Goal: Obtain resource: Download file/media

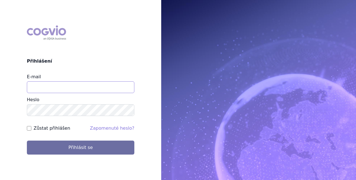
click at [107, 86] on input "E-mail" at bounding box center [81, 88] width 108 height 12
type input "gabriela.hejtmankova@msd.com"
click at [27, 141] on button "Přihlásit se" at bounding box center [81, 148] width 108 height 14
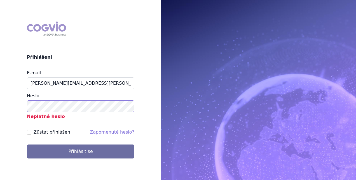
click at [27, 145] on button "Přihlásit se" at bounding box center [81, 152] width 108 height 14
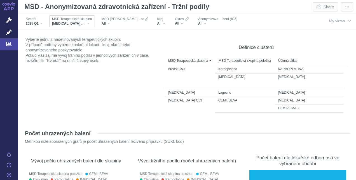
click at [75, 21] on div "[MEDICAL_DATA] C53" at bounding box center [72, 23] width 40 height 4
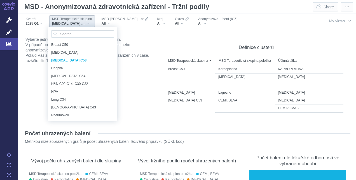
click at [73, 24] on div "[MEDICAL_DATA] C53" at bounding box center [72, 23] width 40 height 4
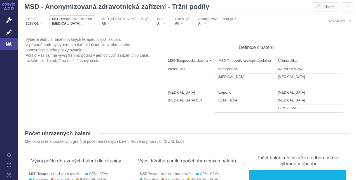
click at [73, 24] on div "[MEDICAL_DATA] C53" at bounding box center [72, 23] width 40 height 4
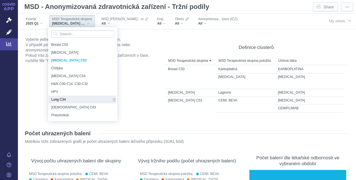
click at [82, 98] on span "Lung C34" at bounding box center [81, 100] width 60 height 6
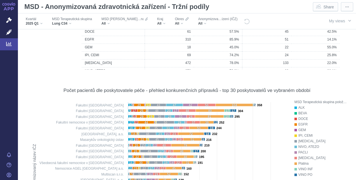
scroll to position [2840, 0]
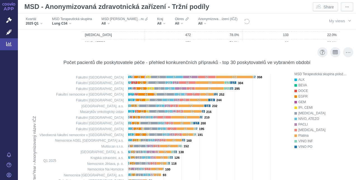
click at [115, 95] on rect at bounding box center [158, 168] width 258 height 194
click at [115, 97] on rect at bounding box center [158, 168] width 258 height 194
drag, startPoint x: 77, startPoint y: 95, endPoint x: 123, endPoint y: 98, distance: 46.1
click at [123, 98] on rect at bounding box center [158, 168] width 258 height 194
drag, startPoint x: 119, startPoint y: 96, endPoint x: 73, endPoint y: 97, distance: 46.8
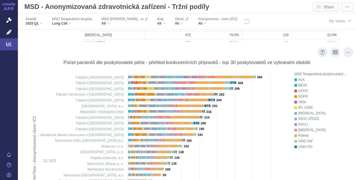
click at [73, 97] on rect at bounding box center [158, 168] width 258 height 194
drag, startPoint x: 90, startPoint y: 96, endPoint x: 52, endPoint y: 82, distance: 41.1
click at [47, 82] on rect at bounding box center [158, 168] width 258 height 194
click at [207, 22] on div "All" at bounding box center [217, 23] width 39 height 4
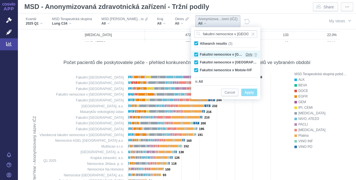
type input "fakultní nemocnice v mo"
click at [250, 55] on span "Only" at bounding box center [249, 55] width 7 height 6
checkbox input "false"
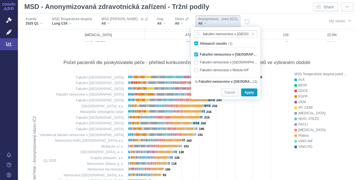
click at [251, 93] on span "Apply" at bounding box center [249, 92] width 9 height 7
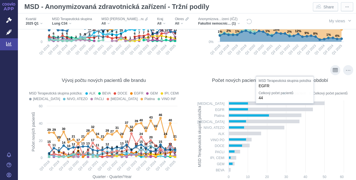
scroll to position [2588, 0]
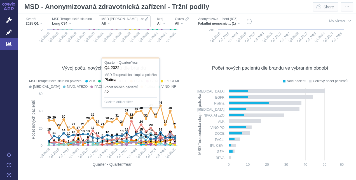
click at [125, 25] on div "All" at bounding box center [125, 23] width 46 height 4
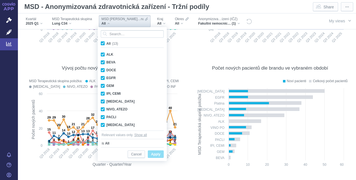
click at [106, 44] on span "All (13)" at bounding box center [112, 44] width 12 height 4
click at [106, 44] on input "All (13)" at bounding box center [108, 43] width 4 height 4
checkbox input "false"
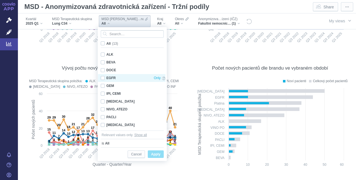
checkbox input "false"
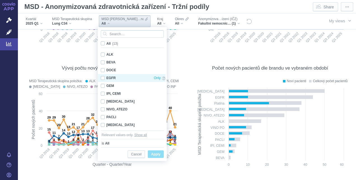
checkbox input "false"
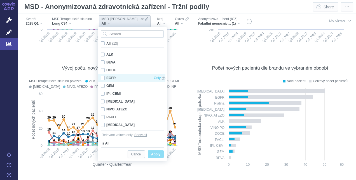
checkbox input "false"
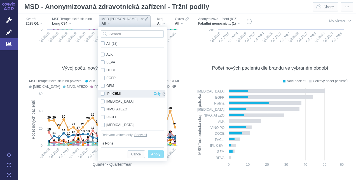
click at [104, 95] on div "IPI, CEMI Only" at bounding box center [133, 94] width 70 height 8
checkbox input "true"
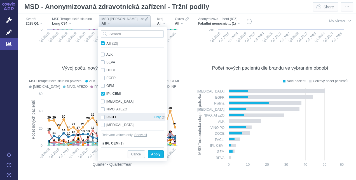
drag, startPoint x: 104, startPoint y: 108, endPoint x: 118, endPoint y: 116, distance: 16.1
click at [104, 108] on div "NIVO, ATEZO Only" at bounding box center [133, 110] width 70 height 8
checkbox input "true"
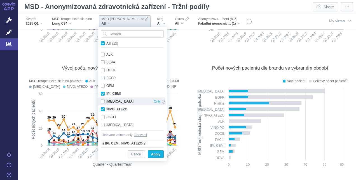
click at [105, 103] on div "Keytruda Only" at bounding box center [133, 102] width 70 height 8
checkbox input "true"
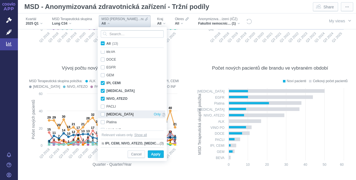
scroll to position [0, 0]
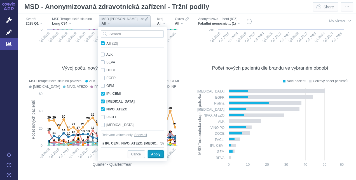
click at [159, 155] on span "Apply" at bounding box center [155, 154] width 9 height 7
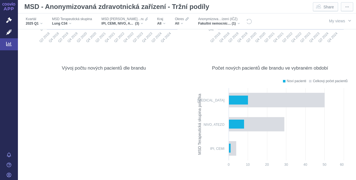
scroll to position [2588, 0]
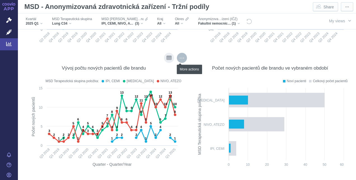
click at [182, 53] on div "More actions" at bounding box center [182, 58] width 10 height 10
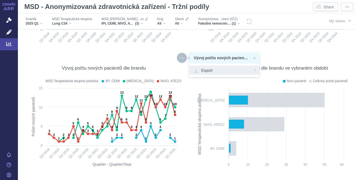
click at [243, 72] on span "Export" at bounding box center [224, 71] width 61 height 6
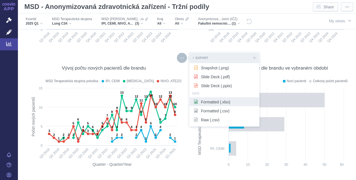
click at [234, 106] on div "Formatted (.xlsx)" at bounding box center [225, 101] width 70 height 9
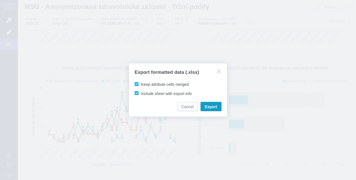
click at [217, 106] on button "Export" at bounding box center [211, 106] width 21 height 9
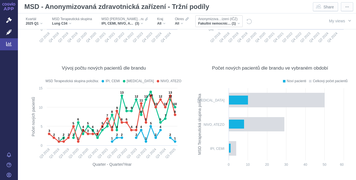
click at [223, 24] on span "Fakultní nemocnice v [GEOGRAPHIC_DATA]" at bounding box center [215, 23] width 34 height 4
click at [203, 22] on span "Fakultní nemocnice v [GEOGRAPHIC_DATA]" at bounding box center [215, 23] width 34 height 4
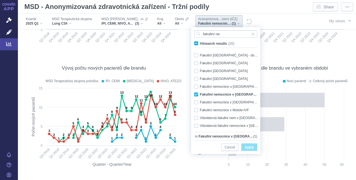
scroll to position [78, 0]
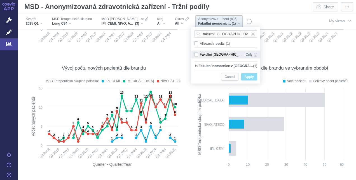
type input "fakultní nemocnice brno"
click at [248, 55] on span "Only" at bounding box center [249, 55] width 7 height 6
checkbox input "true"
click at [248, 75] on span "Apply" at bounding box center [249, 77] width 9 height 7
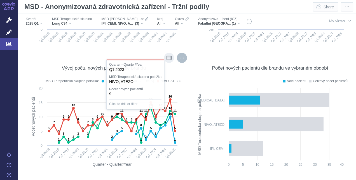
click at [177, 59] on div "More actions" at bounding box center [182, 58] width 10 height 10
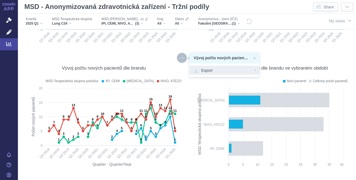
click at [244, 72] on span "Export" at bounding box center [224, 71] width 61 height 6
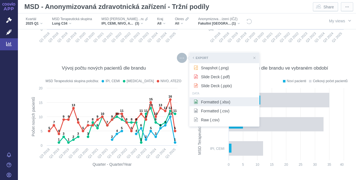
click at [232, 102] on span "Formatted (.xlsx)" at bounding box center [224, 102] width 61 height 6
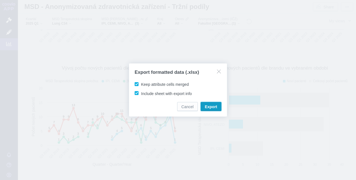
click at [207, 106] on span "Export" at bounding box center [211, 107] width 12 height 6
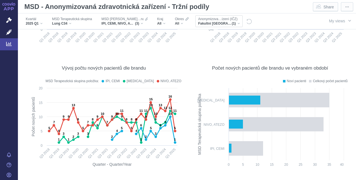
click at [198, 25] on span "Fakultní [GEOGRAPHIC_DATA]" at bounding box center [215, 23] width 34 height 4
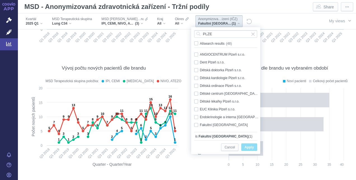
drag, startPoint x: 218, startPoint y: 35, endPoint x: 180, endPoint y: 30, distance: 39.3
click at [180, 30] on body "APP Správní řízení Léčivé přípravky Analytics Notifikace [GEOGRAPHIC_DATA] [PER…" at bounding box center [178, 90] width 356 height 180
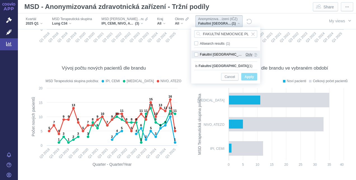
type input "FAKULTNÍ NEMOCNICE PL"
click at [248, 53] on span "Only" at bounding box center [249, 55] width 7 height 6
checkbox input "true"
click at [252, 74] on span "Apply" at bounding box center [249, 77] width 9 height 7
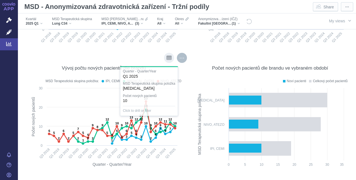
click at [178, 62] on div "More actions" at bounding box center [182, 58] width 10 height 10
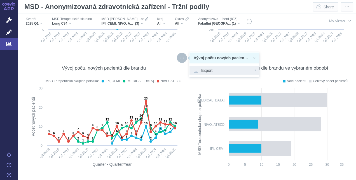
click at [207, 72] on span "Export" at bounding box center [224, 71] width 61 height 6
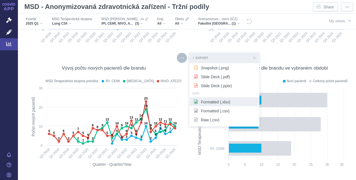
click at [228, 105] on div "Formatted (.xlsx)" at bounding box center [225, 101] width 70 height 9
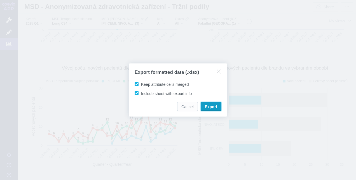
click at [211, 108] on span "Export" at bounding box center [211, 107] width 12 height 6
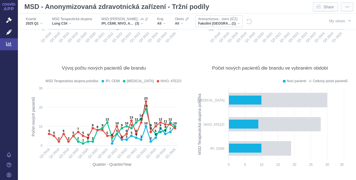
drag, startPoint x: 215, startPoint y: 22, endPoint x: 219, endPoint y: 22, distance: 4.8
click at [215, 22] on span "Fakultní [GEOGRAPHIC_DATA]" at bounding box center [215, 23] width 34 height 4
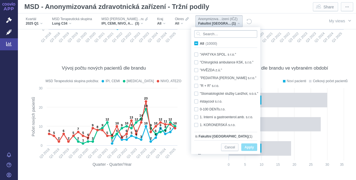
click at [215, 37] on input "Search attribute values" at bounding box center [225, 34] width 63 height 8
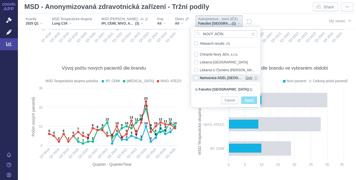
type input "NOVÝ JIČÍN"
click at [252, 77] on span "Only" at bounding box center [249, 78] width 7 height 6
checkbox input "true"
click at [254, 99] on span "Apply" at bounding box center [249, 100] width 9 height 7
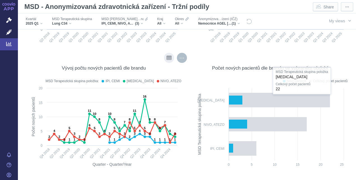
click at [182, 59] on div "More actions" at bounding box center [182, 58] width 10 height 10
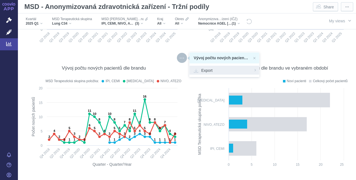
click at [207, 72] on span "Export" at bounding box center [224, 71] width 61 height 6
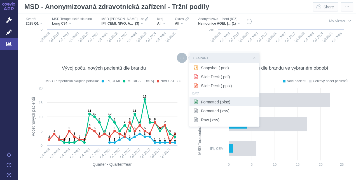
click at [238, 101] on span "Formatted (.xlsx)" at bounding box center [224, 102] width 61 height 6
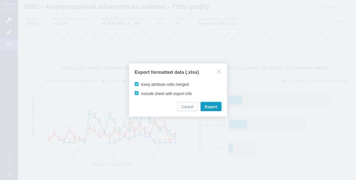
click at [211, 104] on button "Export" at bounding box center [211, 106] width 21 height 9
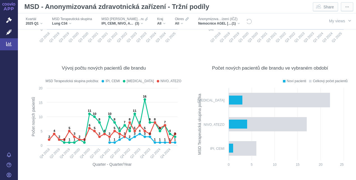
click at [223, 24] on span "Nemocnice AGEL [GEOGRAPHIC_DATA] a.s." at bounding box center [215, 23] width 34 height 4
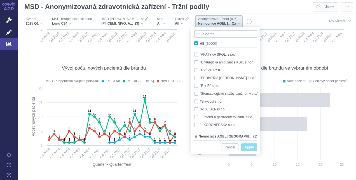
click at [226, 35] on input "Search attribute values" at bounding box center [225, 34] width 63 height 8
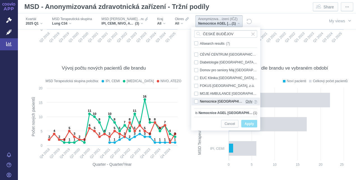
type input "ČESKÉ BUDĚJOV"
click at [249, 100] on span "Only" at bounding box center [249, 102] width 7 height 6
checkbox input "true"
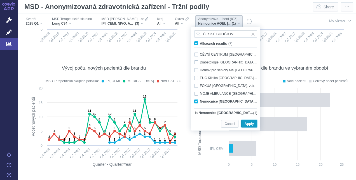
click at [250, 124] on span "Apply" at bounding box center [249, 124] width 9 height 7
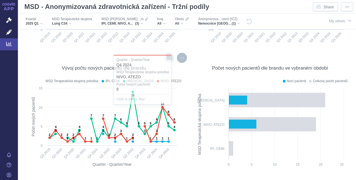
click at [180, 62] on div "More actions" at bounding box center [182, 58] width 10 height 10
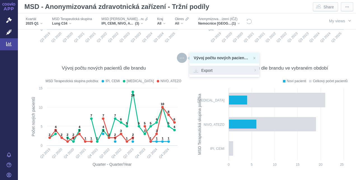
click at [239, 72] on span "Export" at bounding box center [224, 71] width 61 height 6
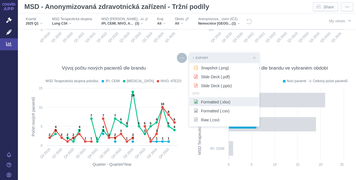
click at [236, 100] on span "Formatted (.xlsx)" at bounding box center [224, 102] width 61 height 6
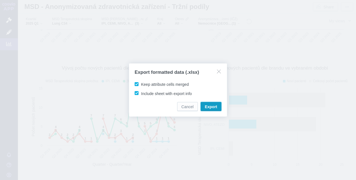
click at [204, 107] on button "Export" at bounding box center [211, 106] width 21 height 9
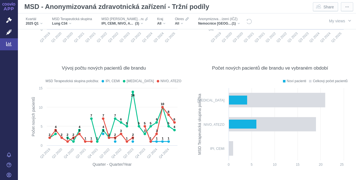
click at [206, 22] on span "Nemocnice [GEOGRAPHIC_DATA], a.s." at bounding box center [215, 23] width 34 height 4
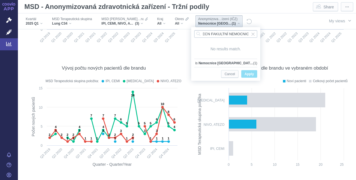
scroll to position [0, 16]
type input "VŠEOBECN FAKULTNÍ NEMOCNICE"
click at [254, 34] on span "Input clear" at bounding box center [253, 34] width 4 height 8
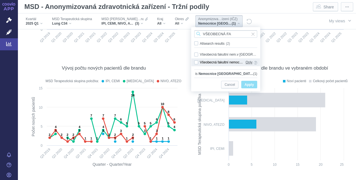
type input "VŠEOBECNÁ FA"
click at [246, 62] on span "Only" at bounding box center [249, 62] width 7 height 6
checkbox input "true"
click at [255, 86] on button "Apply" at bounding box center [249, 85] width 16 height 8
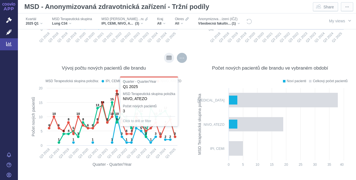
click at [182, 58] on div "More actions" at bounding box center [182, 58] width 10 height 10
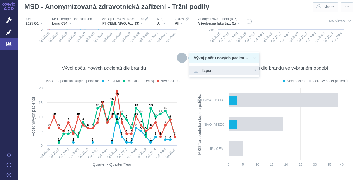
click at [244, 71] on span "Export" at bounding box center [224, 71] width 61 height 6
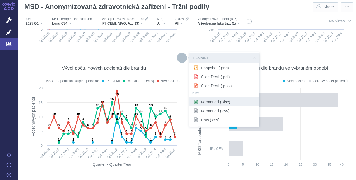
click at [240, 103] on span "Formatted (.xlsx)" at bounding box center [224, 102] width 61 height 6
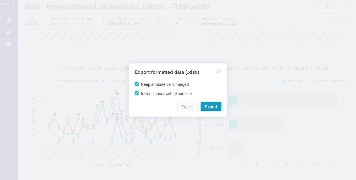
click at [212, 107] on span "Export" at bounding box center [211, 107] width 12 height 6
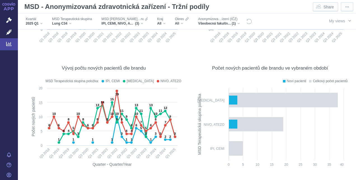
drag, startPoint x: 190, startPoint y: 36, endPoint x: 195, endPoint y: 32, distance: 6.5
click at [194, 36] on rect at bounding box center [270, 3] width 153 height 88
click at [208, 24] on span "Všeobecná fakultní nemocnice v [GEOGRAPHIC_DATA]" at bounding box center [215, 23] width 34 height 4
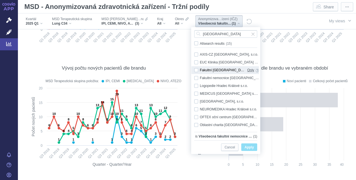
type input "HRADEC KRÁLOVÉ"
click at [248, 69] on span "Only" at bounding box center [250, 70] width 7 height 6
checkbox input "true"
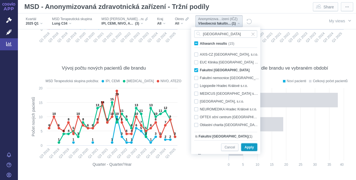
click at [252, 145] on span "Apply" at bounding box center [249, 147] width 9 height 7
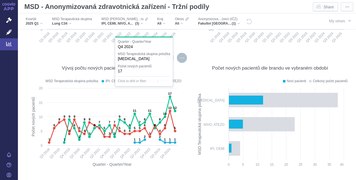
click at [182, 59] on div "More actions" at bounding box center [182, 58] width 10 height 10
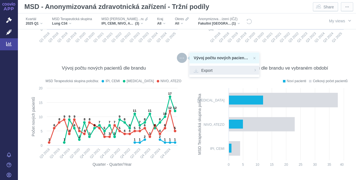
click at [205, 68] on span "Export" at bounding box center [224, 71] width 61 height 6
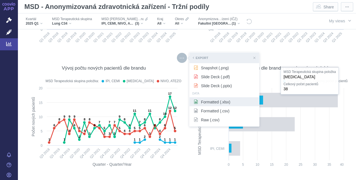
click at [242, 101] on span "Formatted (.xlsx)" at bounding box center [224, 102] width 61 height 6
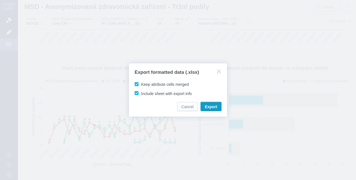
click at [213, 106] on span "Export" at bounding box center [211, 107] width 12 height 6
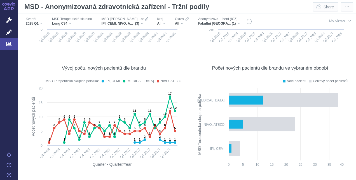
click at [190, 54] on figure "Počet nových pacientů dle brandu ve vybraném období Noví pacienti Celkový počet…" at bounding box center [270, 114] width 161 height 123
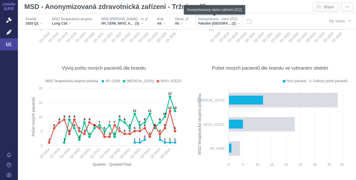
click at [221, 21] on span "Anonymizova…ízení (IČZ)" at bounding box center [217, 19] width 39 height 4
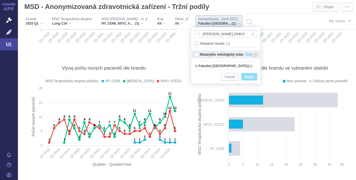
type input "MASARYKŮV ONKO"
click at [238, 52] on div "Masarykův onkologický ústav Only" at bounding box center [226, 55] width 69 height 8
checkbox input "true"
click at [250, 55] on span "Only" at bounding box center [249, 55] width 7 height 6
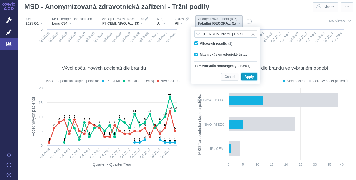
click at [252, 77] on span "Apply" at bounding box center [249, 77] width 9 height 7
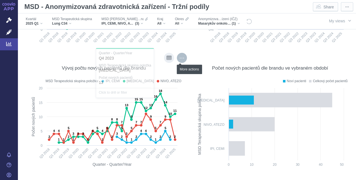
click at [182, 57] on div "More actions" at bounding box center [182, 58] width 10 height 10
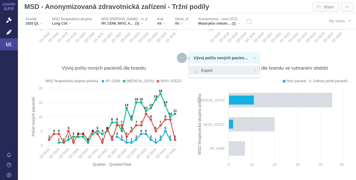
click at [252, 72] on div "Export" at bounding box center [225, 70] width 70 height 9
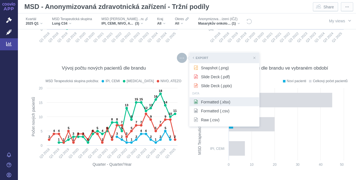
click at [237, 99] on span "Formatted (.xlsx)" at bounding box center [224, 102] width 61 height 6
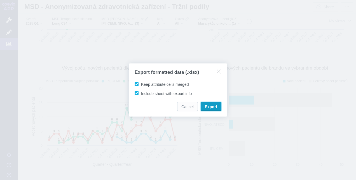
click at [214, 109] on span "Export" at bounding box center [211, 107] width 12 height 6
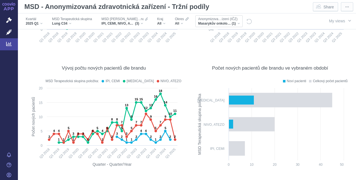
click at [217, 22] on span "Masarykův onkologický ústav" at bounding box center [215, 23] width 34 height 4
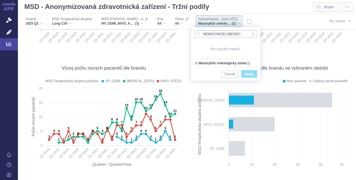
click at [225, 35] on input "NEMOCNICELIBEREC" at bounding box center [225, 34] width 63 height 8
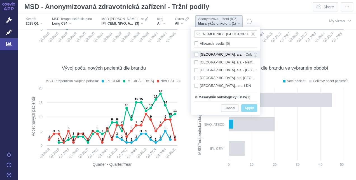
type input "NEMOCNICE LIBEREC"
click at [251, 53] on span "Only" at bounding box center [249, 55] width 7 height 6
checkbox input "true"
click at [253, 106] on span "Apply" at bounding box center [249, 108] width 9 height 7
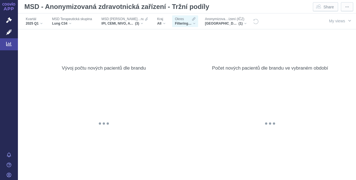
click at [254, 110] on div "@keyframes GDC-pop { 0%, 80%, 100% { transform: scale(0); } 40% { transform: sc…" at bounding box center [270, 124] width 155 height 94
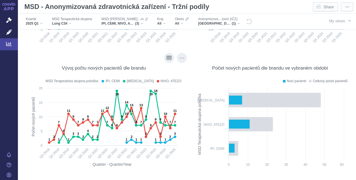
scroll to position [2588, 0]
click at [181, 60] on div "More actions" at bounding box center [182, 58] width 10 height 10
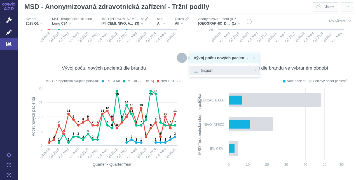
click at [214, 69] on span "Export" at bounding box center [224, 71] width 61 height 6
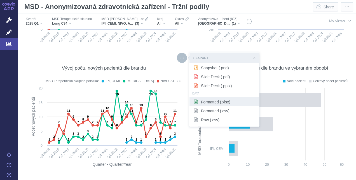
click at [213, 104] on span "Formatted (.xlsx)" at bounding box center [224, 102] width 61 height 6
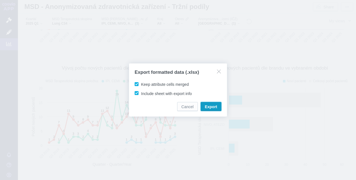
click at [208, 106] on span "Export" at bounding box center [211, 107] width 12 height 6
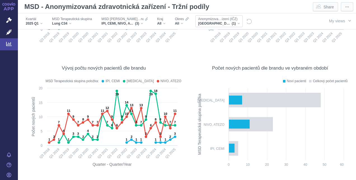
click at [235, 26] on div "Anonymizova…ízení (IČZ) Krajská nemocnice Liberec, a.s. (1)" at bounding box center [219, 21] width 47 height 12
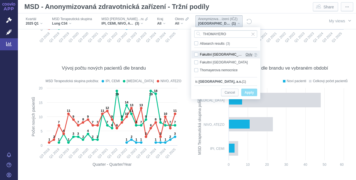
type input "THOMAYERO"
click at [252, 53] on span "Only" at bounding box center [249, 55] width 7 height 6
checkbox input "true"
drag, startPoint x: 252, startPoint y: 53, endPoint x: 252, endPoint y: 94, distance: 40.3
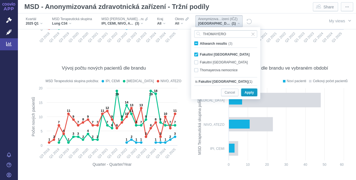
click at [252, 94] on span "Apply" at bounding box center [249, 92] width 9 height 7
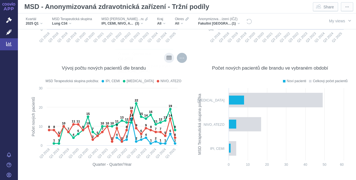
click at [180, 60] on div "More actions" at bounding box center [182, 58] width 10 height 10
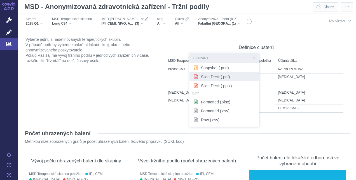
scroll to position [2588, 0]
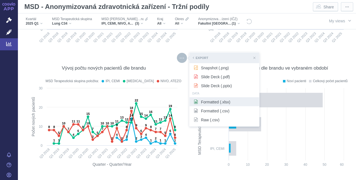
click at [242, 103] on span "Formatted (.xlsx)" at bounding box center [224, 102] width 61 height 6
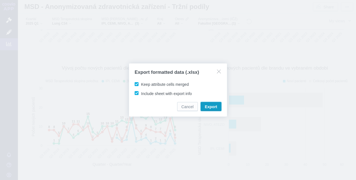
click at [210, 108] on span "Export" at bounding box center [211, 107] width 12 height 6
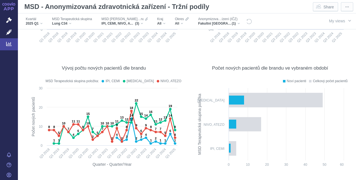
click at [234, 22] on div "Fakultní Thomayerova nemocnice (1)" at bounding box center [219, 23] width 42 height 4
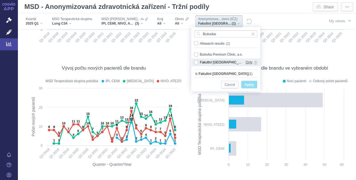
type input "Bulovka"
click at [252, 64] on span "Only" at bounding box center [249, 62] width 7 height 6
checkbox input "true"
click at [253, 83] on span "Apply" at bounding box center [249, 85] width 9 height 7
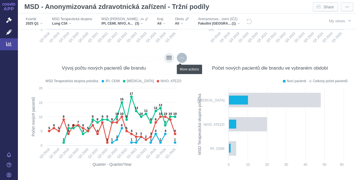
click at [181, 57] on div "More actions" at bounding box center [182, 58] width 10 height 10
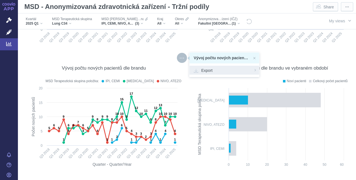
click at [222, 71] on span "Export" at bounding box center [224, 71] width 61 height 6
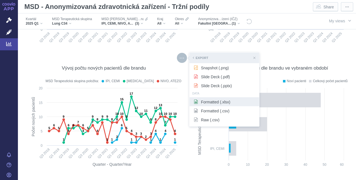
click at [242, 104] on span "Formatted (.xlsx)" at bounding box center [224, 102] width 61 height 6
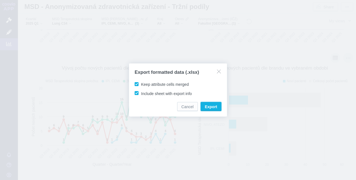
click at [216, 106] on span "Export" at bounding box center [211, 107] width 12 height 6
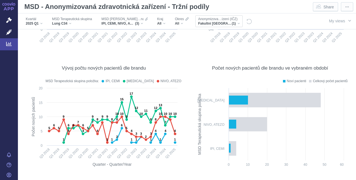
click at [198, 22] on span "Fakultní [GEOGRAPHIC_DATA]" at bounding box center [215, 23] width 34 height 4
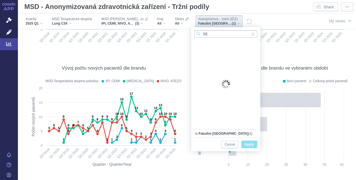
type input "S"
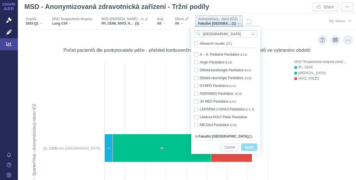
scroll to position [2868, 0]
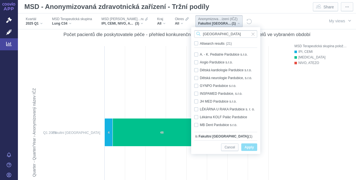
drag, startPoint x: 228, startPoint y: 33, endPoint x: 173, endPoint y: 33, distance: 55.7
click at [173, 33] on body "APP Správní řízení Léčivé přípravky Analytics Notifikace [GEOGRAPHIC_DATA] [PER…" at bounding box center [178, 90] width 356 height 180
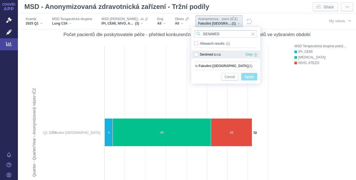
type input "SENIMED"
click at [244, 55] on div "Senimed s.r.o. Only" at bounding box center [226, 55] width 69 height 8
checkbox input "true"
click at [249, 57] on span "Only" at bounding box center [249, 55] width 7 height 6
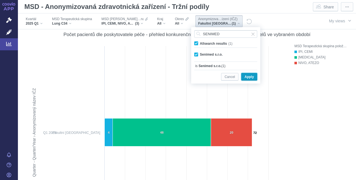
click at [252, 76] on span "Apply" at bounding box center [249, 77] width 9 height 7
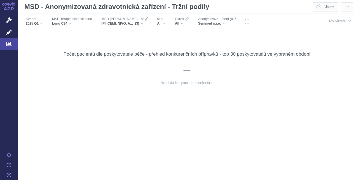
scroll to position [2896, 0]
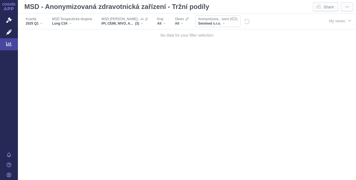
click at [223, 22] on div "Senimed s.r.o." at bounding box center [217, 23] width 39 height 4
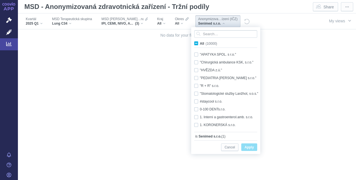
click at [198, 44] on label "All (10000)" at bounding box center [207, 44] width 27 height 6
click at [200, 44] on input "All (10000)" at bounding box center [202, 43] width 4 height 4
checkbox input "true"
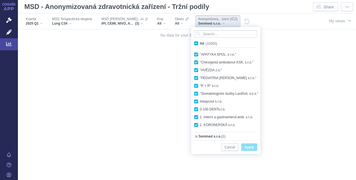
checkbox input "true"
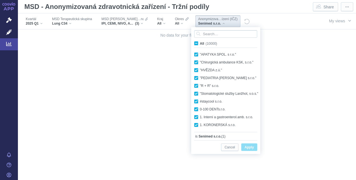
checkbox input "true"
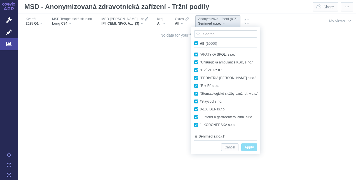
checkbox input "true"
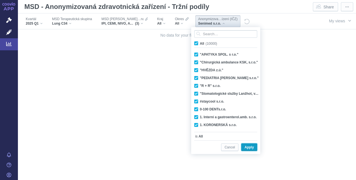
click at [253, 148] on span "Apply" at bounding box center [249, 147] width 9 height 7
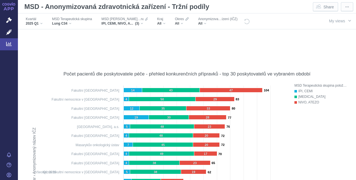
scroll to position [2784, 0]
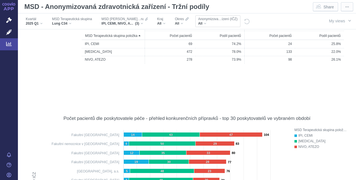
click at [203, 21] on div "All" at bounding box center [217, 23] width 39 height 4
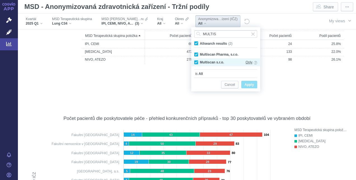
type input "MULTIS"
click at [248, 62] on span "Only" at bounding box center [249, 62] width 7 height 6
checkbox input "false"
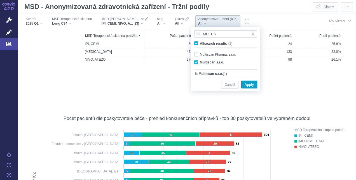
click at [253, 85] on span "Apply" at bounding box center [249, 85] width 9 height 7
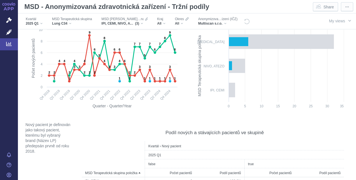
scroll to position [2616, 0]
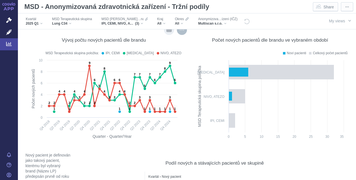
click at [179, 32] on div "More actions" at bounding box center [182, 30] width 10 height 10
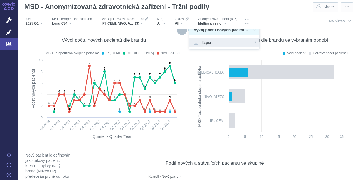
click at [203, 42] on span "Export" at bounding box center [224, 42] width 61 height 6
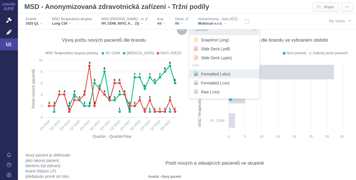
click at [217, 77] on div "Formatted (.xlsx)" at bounding box center [225, 73] width 70 height 9
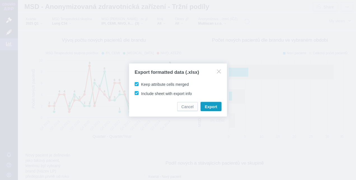
click at [211, 103] on button "Export" at bounding box center [211, 106] width 21 height 9
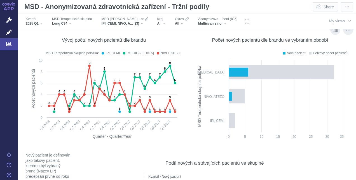
click at [193, 42] on div "Počet nových pacientů dle brandu ve vybraném období" at bounding box center [270, 40] width 155 height 6
click at [218, 25] on span "Multiscan s.r.o." at bounding box center [210, 23] width 24 height 4
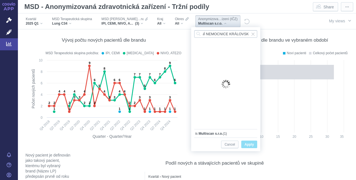
scroll to position [0, 17]
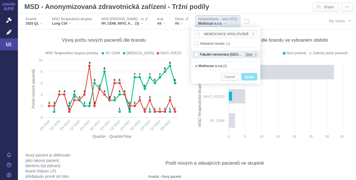
type input "FAKULTNÍ NEMOCNICE KRÁLOVSKÉ"
click at [250, 53] on span "Only" at bounding box center [249, 55] width 7 height 6
checkbox input "true"
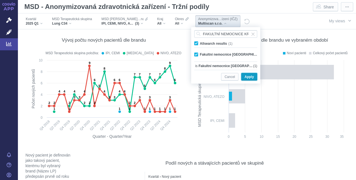
click at [253, 75] on span "Apply" at bounding box center [249, 77] width 9 height 7
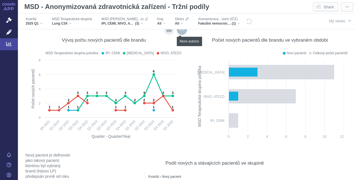
click at [181, 32] on div "More actions" at bounding box center [182, 30] width 10 height 10
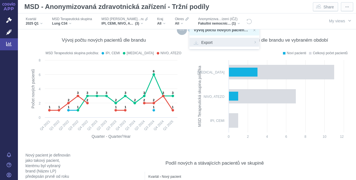
click at [202, 41] on span "Export" at bounding box center [224, 42] width 61 height 6
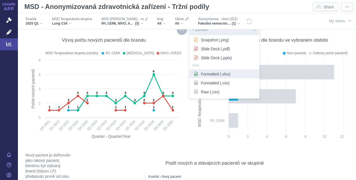
click at [220, 74] on span "Formatted (.xlsx)" at bounding box center [224, 74] width 61 height 6
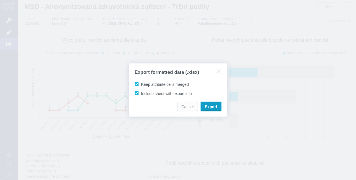
click at [207, 105] on span "Export" at bounding box center [211, 107] width 12 height 6
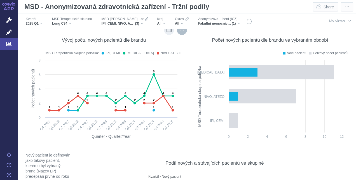
click at [180, 30] on div "More actions" at bounding box center [182, 30] width 10 height 10
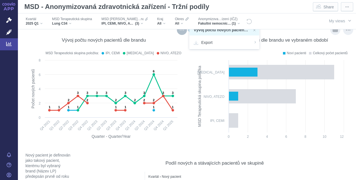
click at [190, 53] on div "Počet nových pacientů dle brandu ve vybraném období Noví pacienti Celkový počet…" at bounding box center [270, 87] width 161 height 118
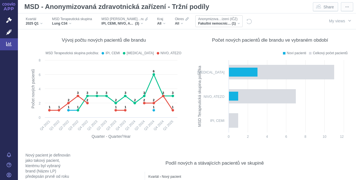
click at [221, 20] on span "Anonymizova…ízení (IČZ)" at bounding box center [217, 19] width 39 height 4
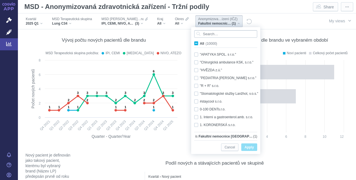
click at [213, 32] on input "Search attribute values" at bounding box center [225, 34] width 63 height 8
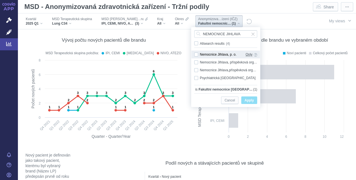
type input "NEMOCNICE JIHLAVA"
click at [250, 55] on span "Only" at bounding box center [249, 55] width 7 height 6
checkbox input "true"
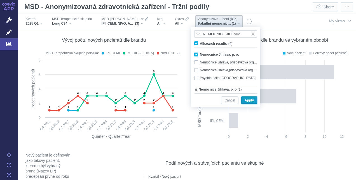
click at [252, 101] on span "Apply" at bounding box center [249, 100] width 9 height 7
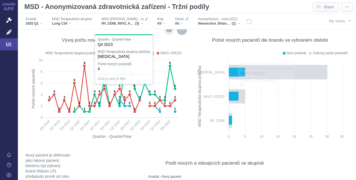
click at [181, 32] on div "More actions" at bounding box center [182, 30] width 10 height 10
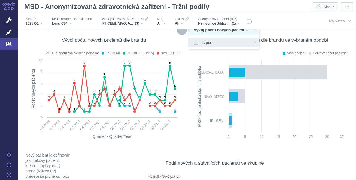
click at [209, 45] on div "Export" at bounding box center [225, 42] width 70 height 9
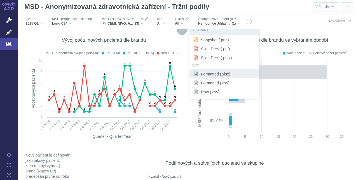
click at [225, 71] on div "Formatted (.xlsx)" at bounding box center [225, 73] width 70 height 9
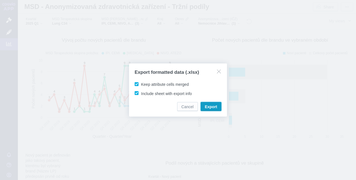
click at [217, 107] on span "Export" at bounding box center [211, 107] width 12 height 6
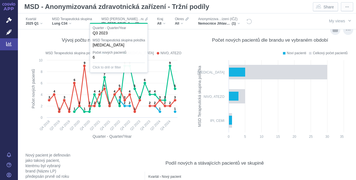
click at [199, 44] on div "Počet nových pacientů dle brandu ve vybraném období" at bounding box center [270, 39] width 155 height 13
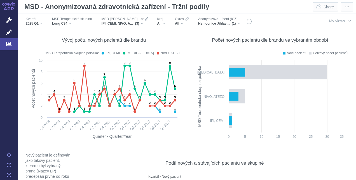
click at [213, 29] on div "Anonymizova…ízení (IČZ) Nemocnice Jihlava, p. o. (1)" at bounding box center [220, 21] width 51 height 16
click at [215, 26] on div "Anonymizova…ízení (IČZ) Nemocnice Jihlava, p. o. (1)" at bounding box center [219, 21] width 47 height 12
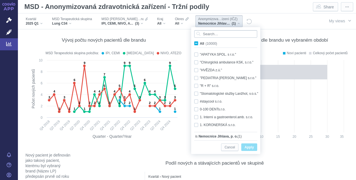
click at [222, 35] on input "Search attribute values" at bounding box center [225, 34] width 63 height 8
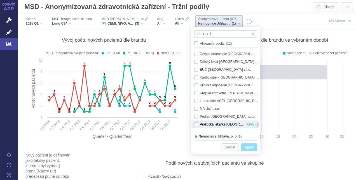
scroll to position [16, 0]
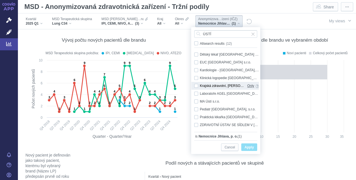
type input "ÚSTÍ"
click at [252, 85] on span "Only" at bounding box center [250, 86] width 7 height 6
checkbox input "true"
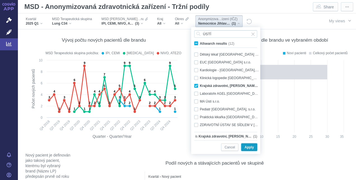
click at [254, 146] on span "Apply" at bounding box center [249, 147] width 9 height 7
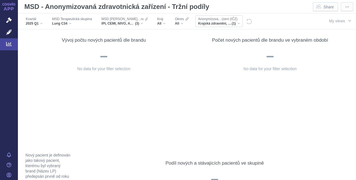
click at [234, 24] on div "Krajská zdravotní, [PERSON_NAME] nem. Ústí n.L. o.z. (1)" at bounding box center [219, 23] width 42 height 4
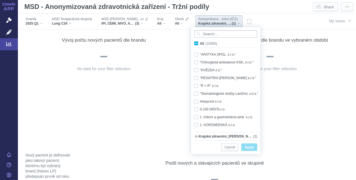
click at [229, 36] on input "Search attribute values" at bounding box center [225, 34] width 63 height 8
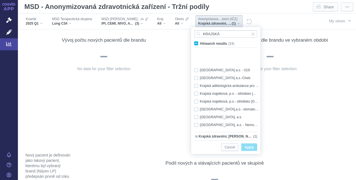
scroll to position [82, 0]
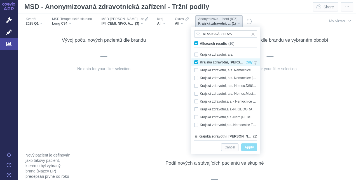
type input "KRAJSKÁ ZDRAV"
click at [196, 61] on div "Krajská zdravotní, [PERSON_NAME] nem. Ústí n.L. o.z. Only" at bounding box center [226, 63] width 69 height 8
checkbox input "false"
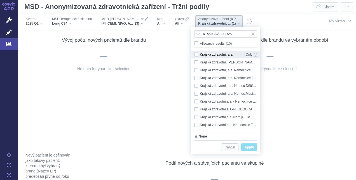
click at [250, 53] on span "Only" at bounding box center [249, 55] width 7 height 6
checkbox input "true"
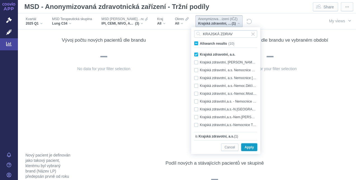
click at [253, 148] on span "Apply" at bounding box center [249, 147] width 9 height 7
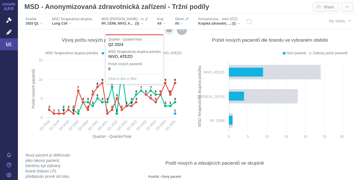
click at [177, 33] on div "More actions" at bounding box center [182, 30] width 10 height 10
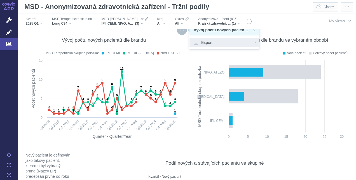
click at [244, 42] on span "Export" at bounding box center [224, 42] width 61 height 6
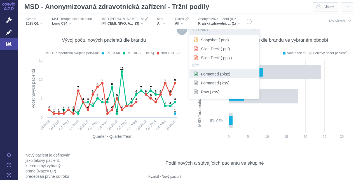
click at [234, 76] on span "Formatted (.xlsx)" at bounding box center [224, 74] width 61 height 6
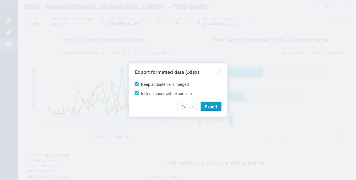
click at [211, 104] on span "Export" at bounding box center [211, 107] width 12 height 6
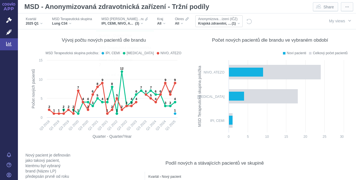
drag, startPoint x: 195, startPoint y: 24, endPoint x: 205, endPoint y: 22, distance: 10.3
click at [198, 24] on span "Krajská zdravotní, a.s." at bounding box center [215, 23] width 34 height 4
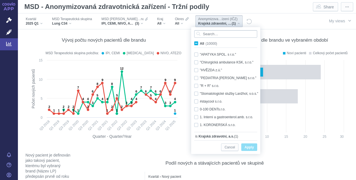
type input "T"
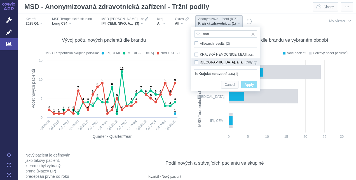
type input "bati"
click at [250, 64] on span "Only" at bounding box center [249, 62] width 7 height 6
checkbox input "true"
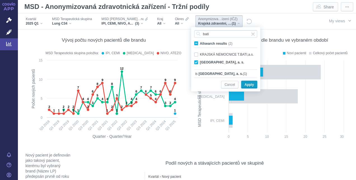
click at [248, 86] on span "Apply" at bounding box center [249, 85] width 9 height 7
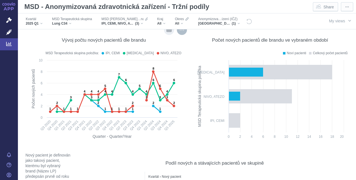
click at [180, 33] on div "More actions" at bounding box center [182, 30] width 10 height 10
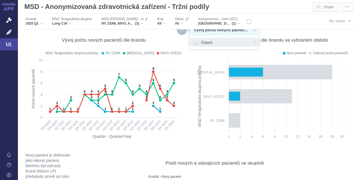
click at [213, 45] on div "Export" at bounding box center [225, 42] width 70 height 9
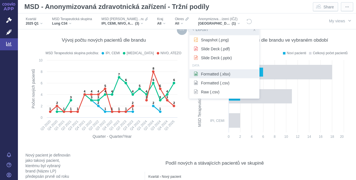
click at [220, 72] on span "Formatted (.xlsx)" at bounding box center [224, 74] width 61 height 6
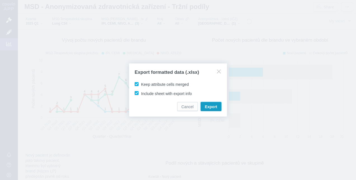
click at [210, 105] on span "Export" at bounding box center [211, 107] width 12 height 6
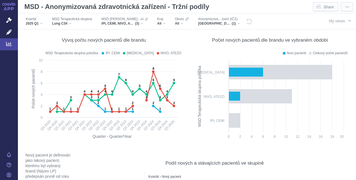
click at [195, 26] on div "Anonymizova…ízení (IČZ) [GEOGRAPHIC_DATA], a. s. (1)" at bounding box center [220, 21] width 51 height 12
click at [217, 23] on span "[GEOGRAPHIC_DATA], a. s." at bounding box center [215, 23] width 34 height 4
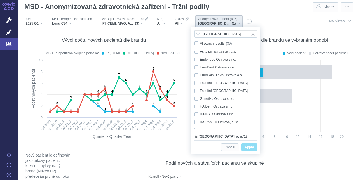
scroll to position [112, 0]
drag, startPoint x: 223, startPoint y: 32, endPoint x: 194, endPoint y: 32, distance: 28.6
click at [194, 32] on input "[GEOGRAPHIC_DATA]" at bounding box center [225, 34] width 63 height 8
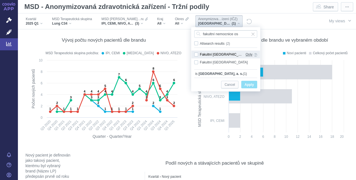
type input "fakultní nemocnice os"
click at [251, 54] on span "Only" at bounding box center [249, 55] width 7 height 6
checkbox input "true"
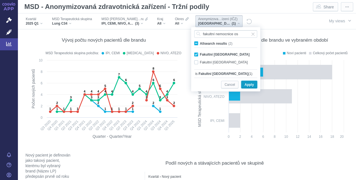
click at [251, 82] on span "Apply" at bounding box center [249, 85] width 9 height 7
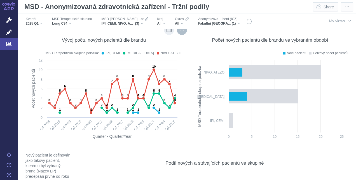
click at [182, 31] on div "More actions" at bounding box center [182, 30] width 10 height 10
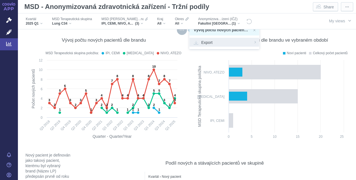
click at [205, 44] on span "Export" at bounding box center [224, 42] width 61 height 6
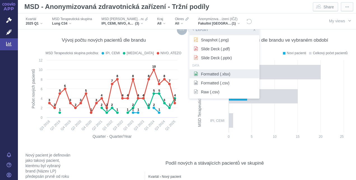
click at [217, 74] on span "Formatted (.xlsx)" at bounding box center [224, 74] width 61 height 6
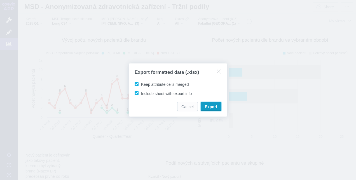
click at [216, 108] on span "Export" at bounding box center [211, 107] width 12 height 6
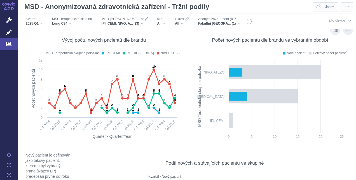
click at [207, 51] on div "Noví pacienti Celkový počet pacientů Press Space or Enter to toggle visibility" at bounding box center [270, 53] width 155 height 8
click at [225, 23] on span "Fakultní [GEOGRAPHIC_DATA]" at bounding box center [215, 23] width 34 height 4
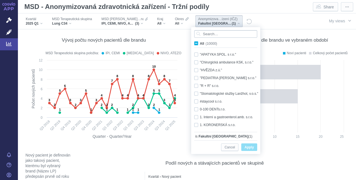
click at [224, 35] on input "Search attribute values" at bounding box center [225, 34] width 63 height 8
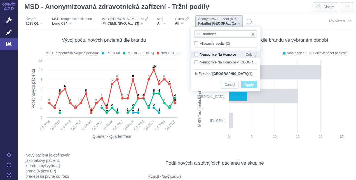
type input "homolce"
click at [248, 52] on span "Only" at bounding box center [249, 55] width 7 height 6
checkbox input "true"
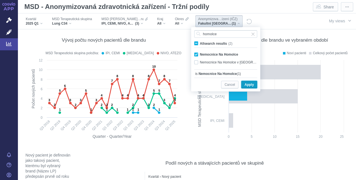
click at [253, 82] on span "Apply" at bounding box center [249, 85] width 9 height 7
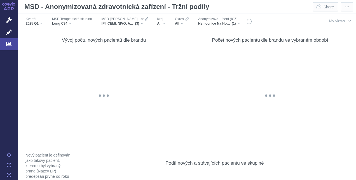
scroll to position [2616, 0]
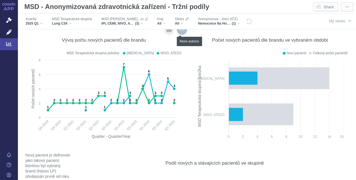
click at [183, 32] on div "More actions" at bounding box center [182, 30] width 10 height 10
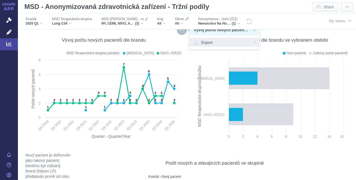
click at [206, 41] on span "Export" at bounding box center [224, 42] width 61 height 6
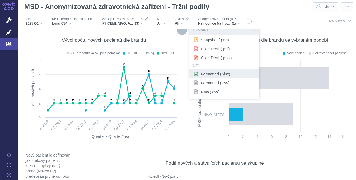
click at [227, 75] on span "Formatted (.xlsx)" at bounding box center [224, 74] width 61 height 6
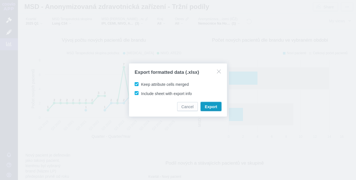
click at [215, 109] on span "Export" at bounding box center [211, 107] width 12 height 6
